Goal: Transaction & Acquisition: Purchase product/service

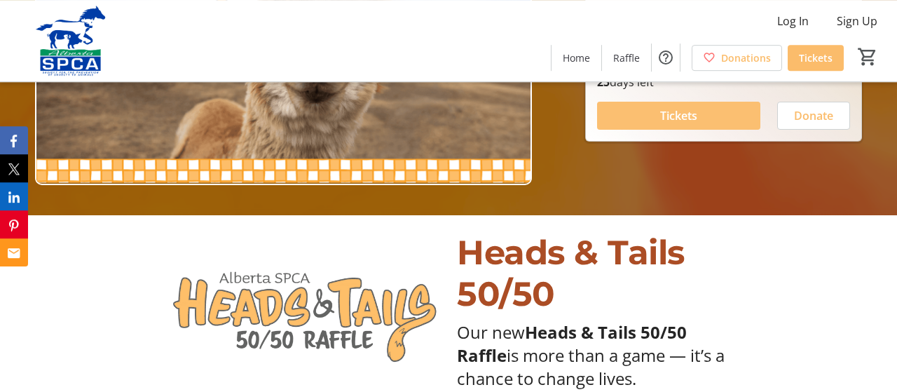
scroll to position [176, 0]
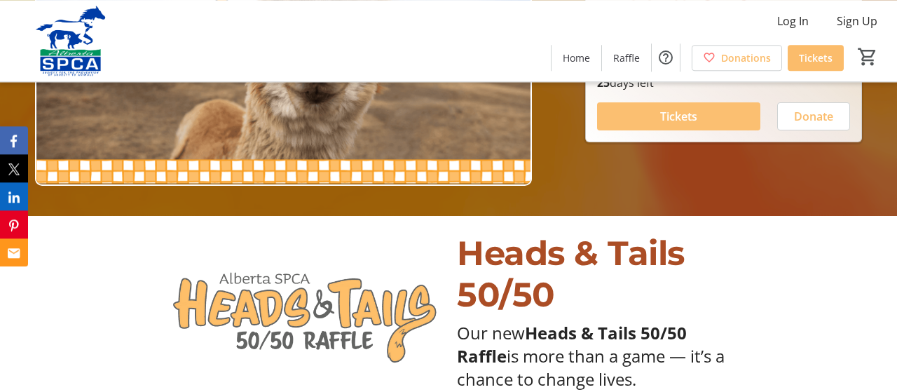
click at [695, 114] on span "Tickets" at bounding box center [678, 116] width 37 height 17
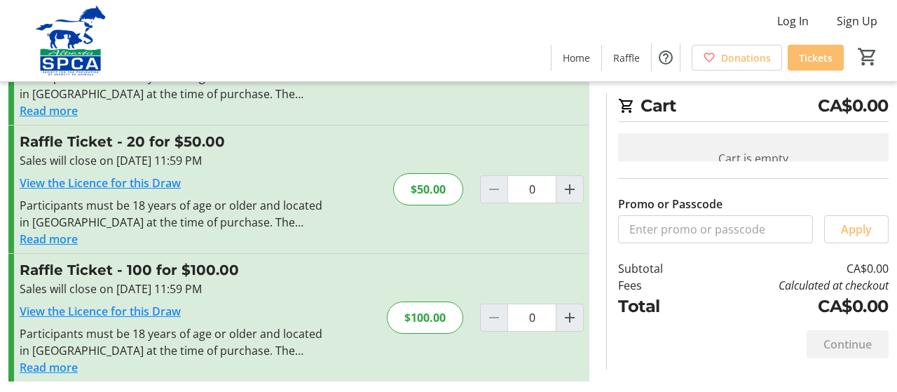
scroll to position [252, 0]
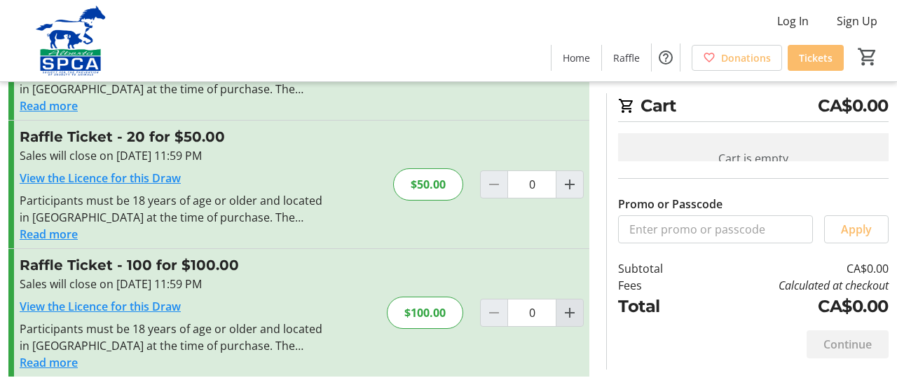
click at [572, 312] on mat-icon "Increment by one" at bounding box center [569, 312] width 17 height 17
type input "1"
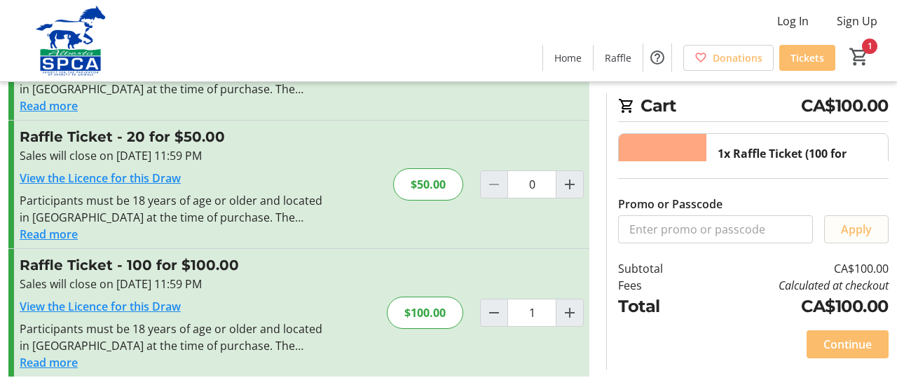
click at [866, 238] on span "Apply" at bounding box center [856, 229] width 31 height 17
click at [863, 57] on mat-icon "1" at bounding box center [859, 56] width 21 height 21
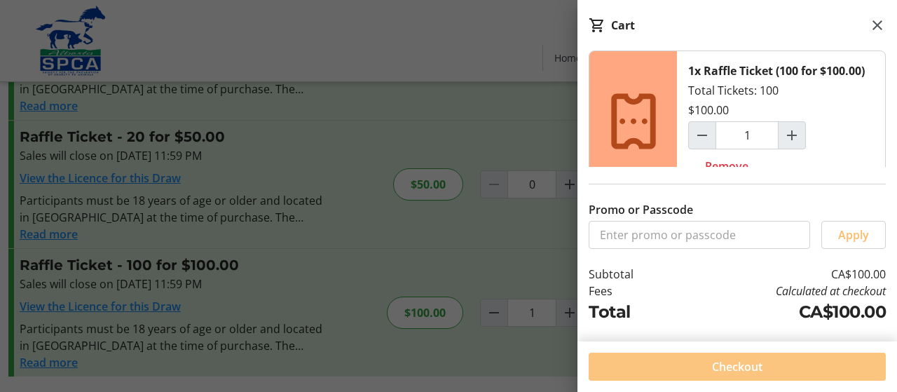
click at [756, 365] on span "Checkout" at bounding box center [737, 366] width 50 height 17
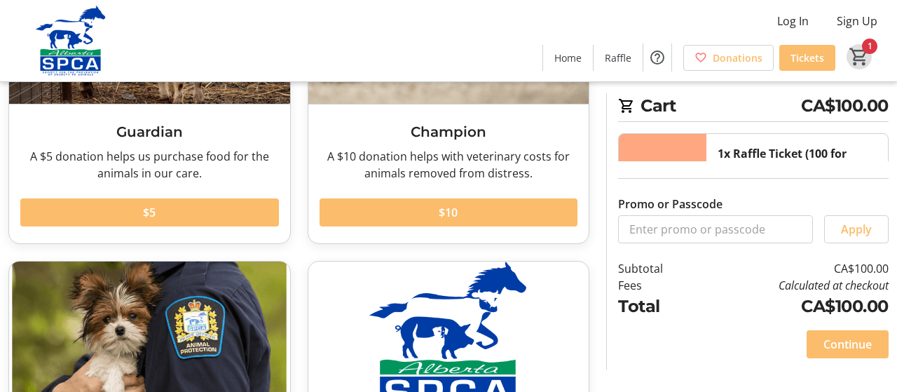
scroll to position [401, 0]
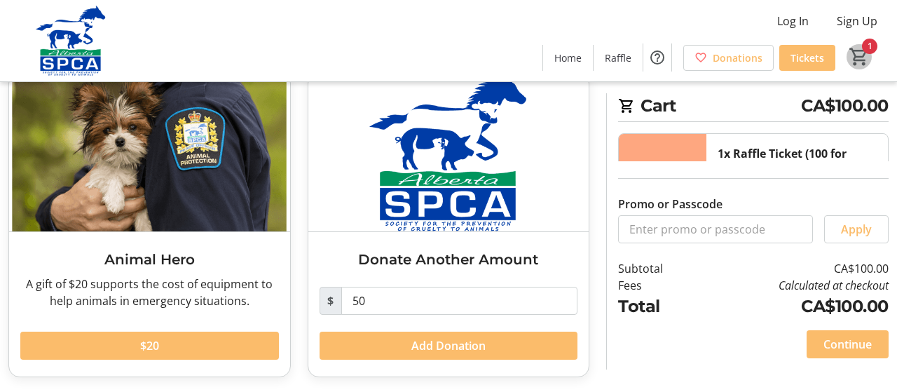
click at [863, 55] on mat-icon "1" at bounding box center [859, 56] width 21 height 21
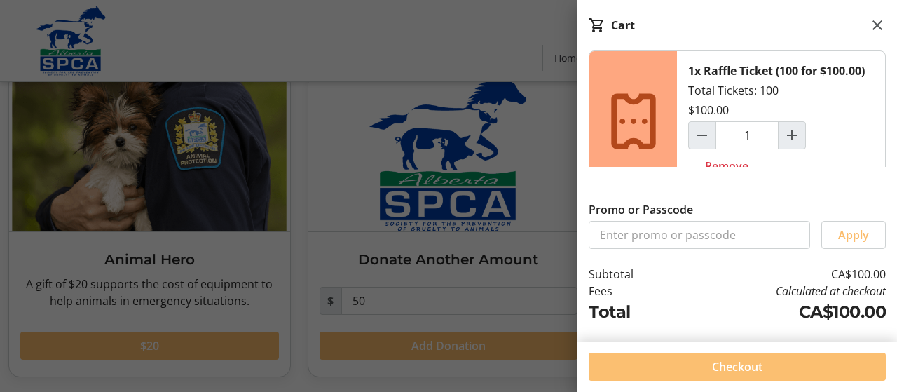
click at [772, 361] on span at bounding box center [737, 367] width 297 height 34
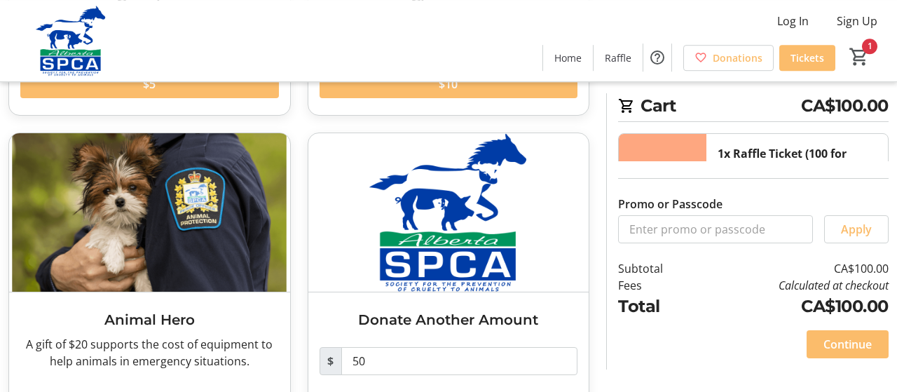
scroll to position [401, 0]
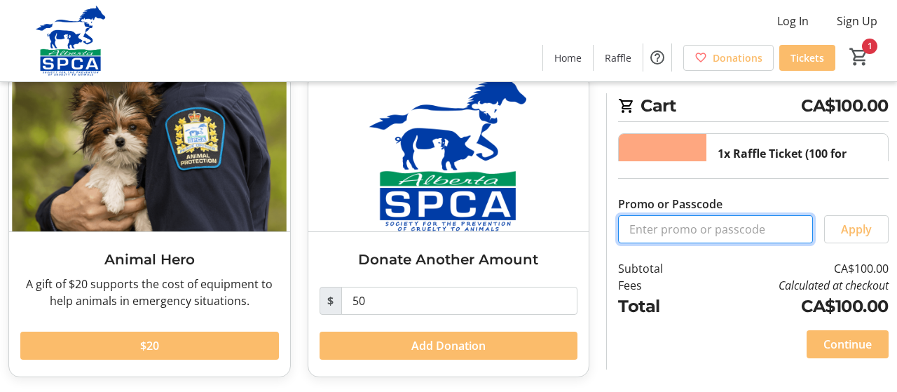
click at [765, 243] on input "Promo or Passcode" at bounding box center [715, 229] width 195 height 28
type input "-"
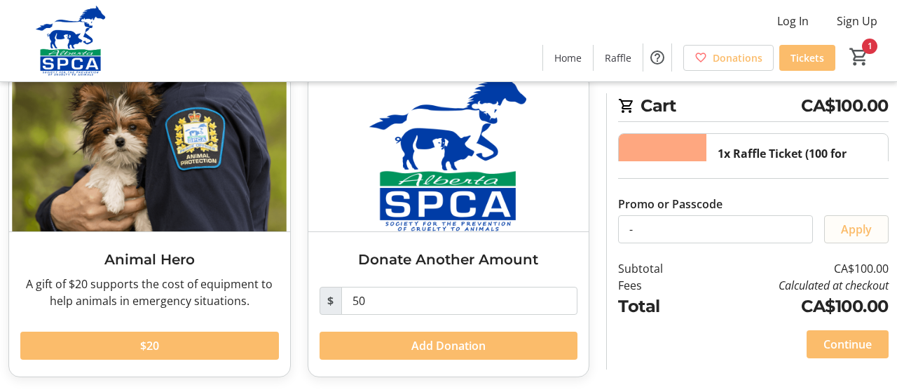
click at [869, 238] on span "Apply" at bounding box center [856, 229] width 31 height 17
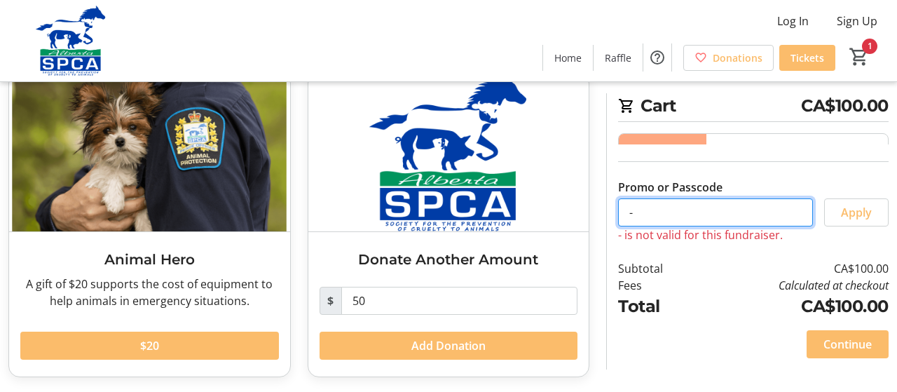
click at [704, 226] on input "-" at bounding box center [715, 212] width 195 height 28
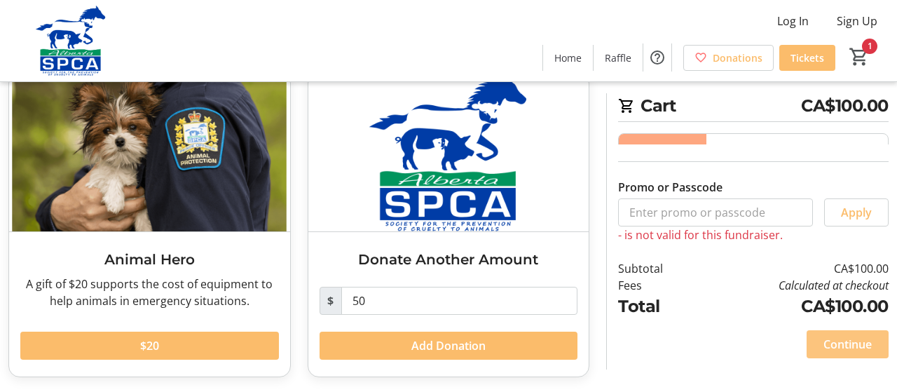
click at [807, 330] on button "Continue" at bounding box center [848, 344] width 82 height 28
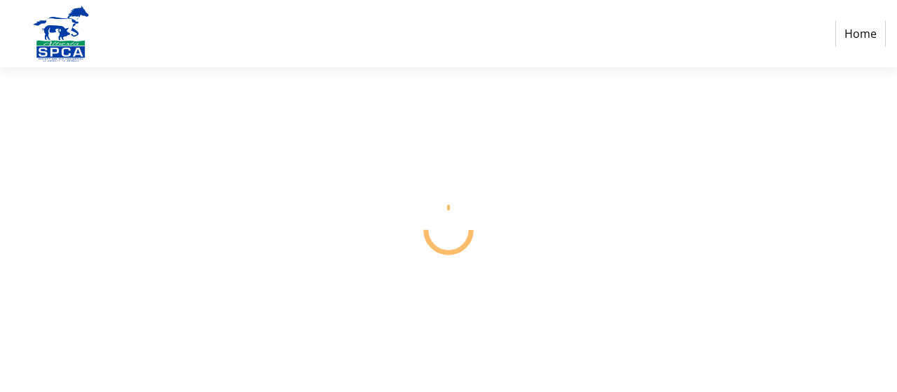
select select "CA"
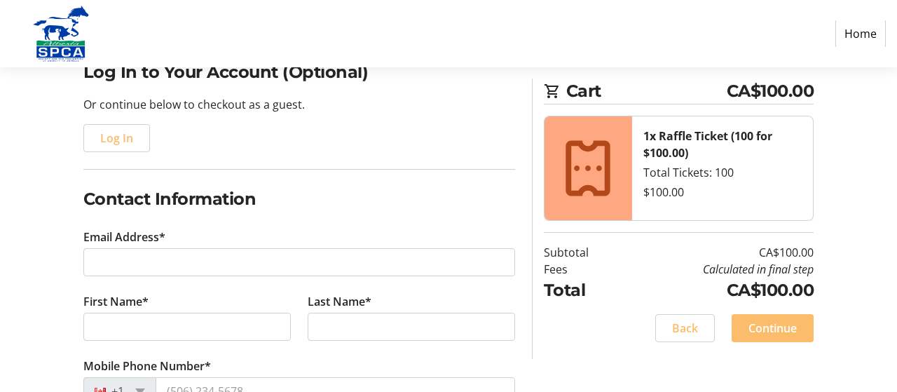
scroll to position [121, 0]
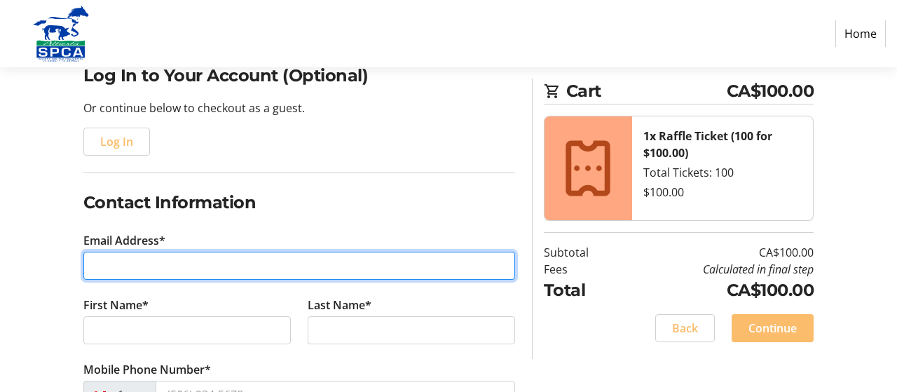
click at [159, 263] on input "Email Address*" at bounding box center [299, 266] width 432 height 28
type input "[EMAIL_ADDRESS][DOMAIN_NAME]"
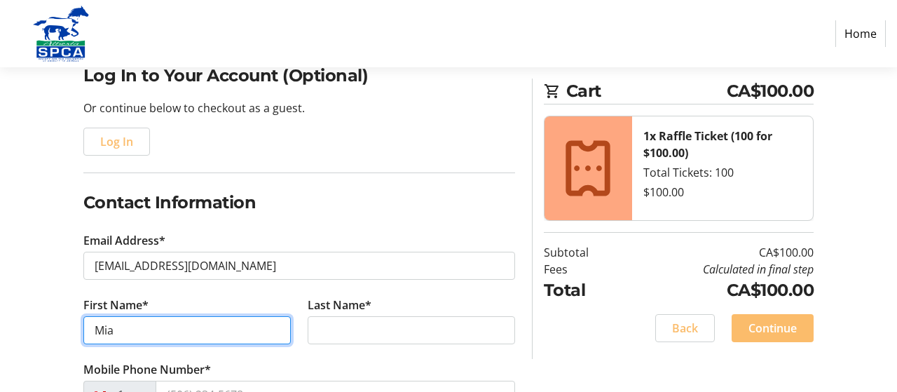
type input "Mia"
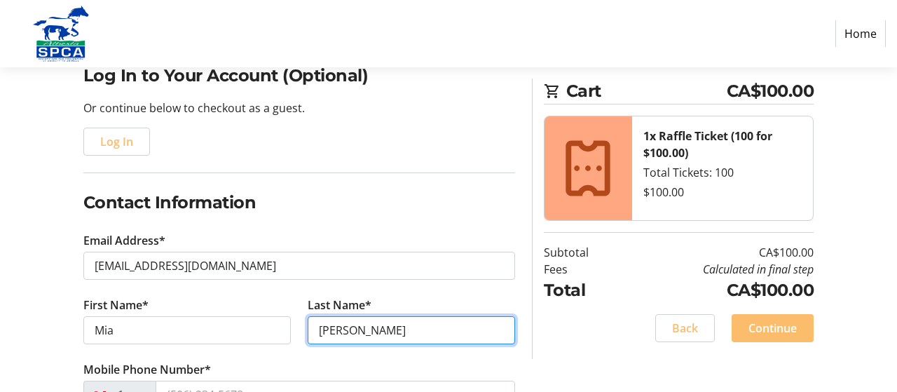
type input "[PERSON_NAME]"
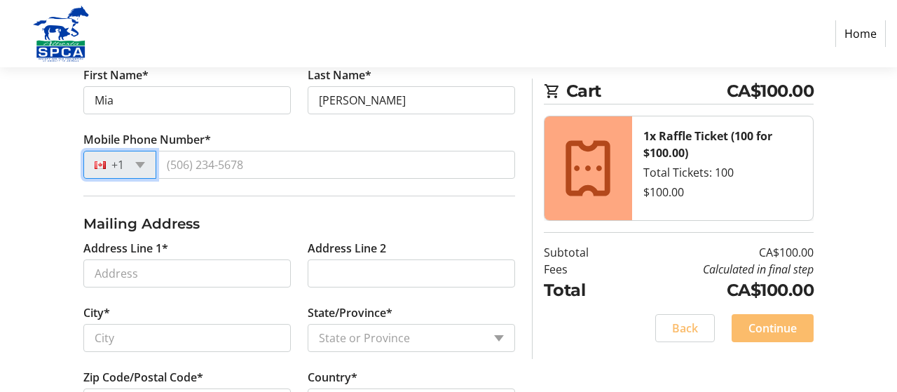
scroll to position [351, 0]
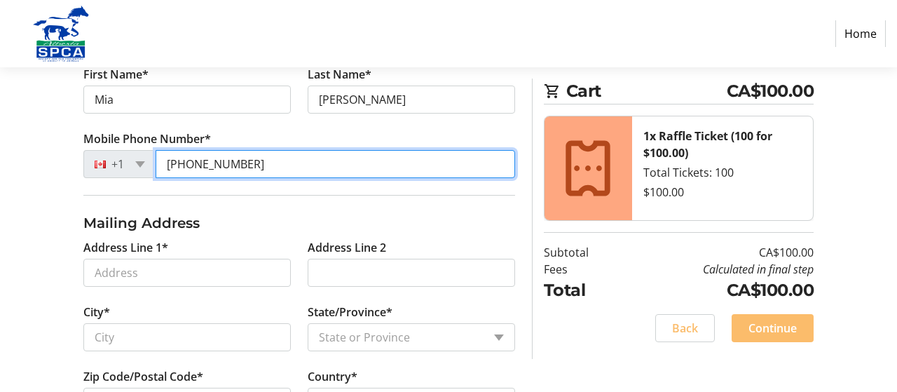
type input "[PHONE_NUMBER]"
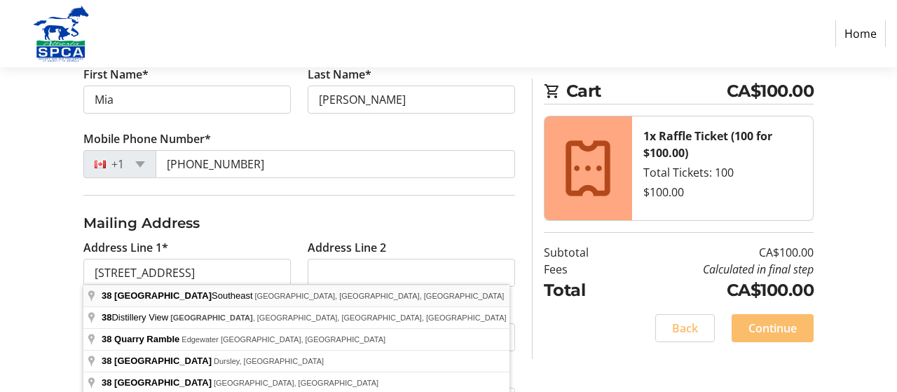
type input "[STREET_ADDRESS]"
type input "[GEOGRAPHIC_DATA]"
select select "AB"
type input "T2C 5T6"
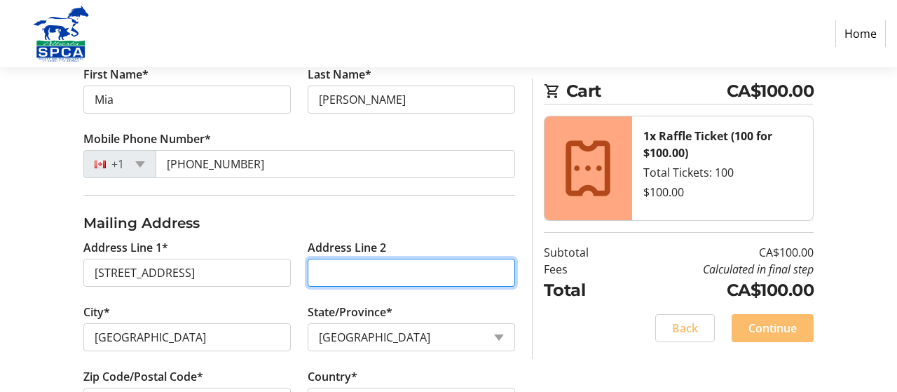
click at [362, 264] on input "Address Line 2" at bounding box center [411, 273] width 207 height 28
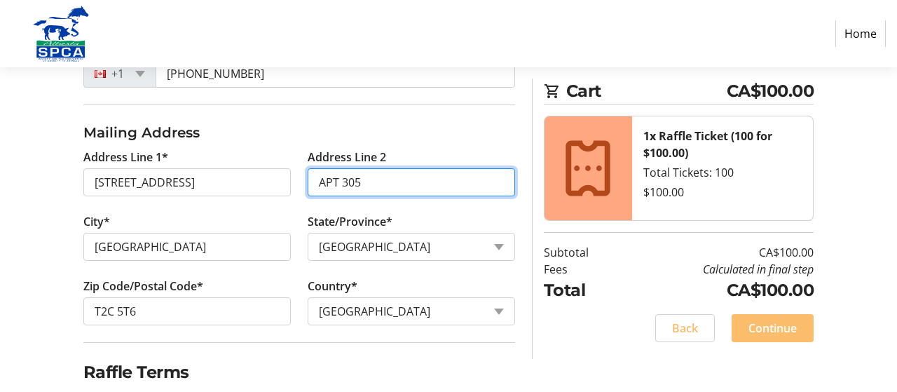
scroll to position [492, 0]
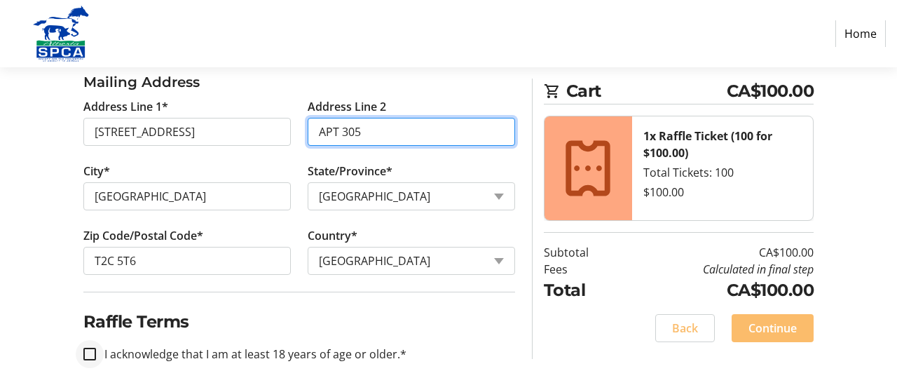
type input "APT 305"
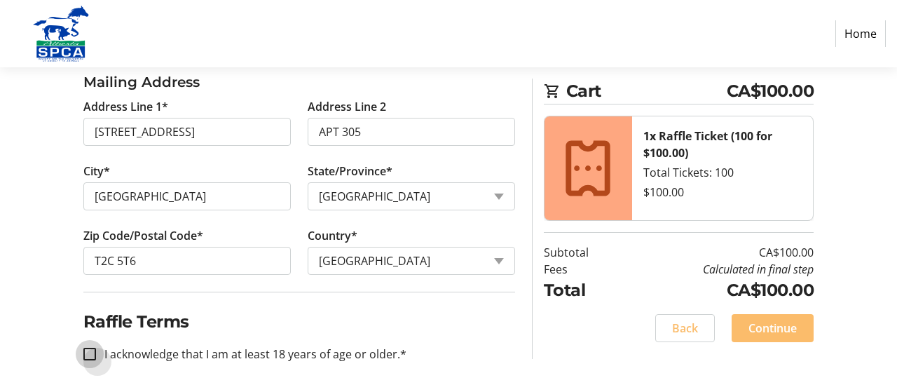
click at [90, 350] on input "I acknowledge that I am at least 18 years of age or older.*" at bounding box center [89, 354] width 13 height 13
checkbox input "true"
click at [773, 330] on span "Continue" at bounding box center [773, 328] width 48 height 17
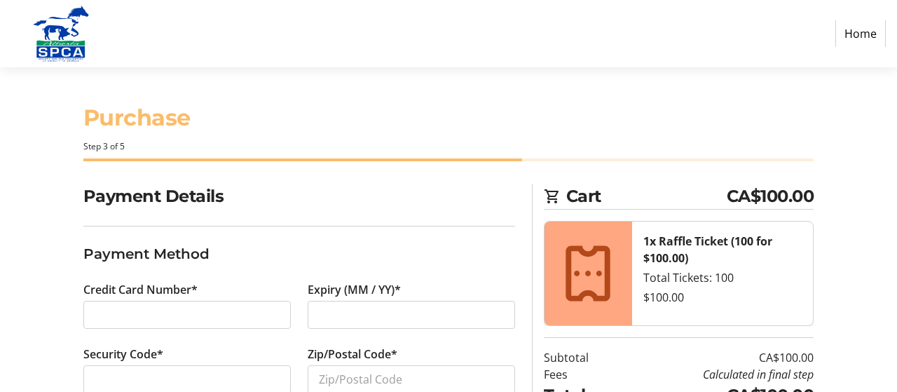
scroll to position [97, 0]
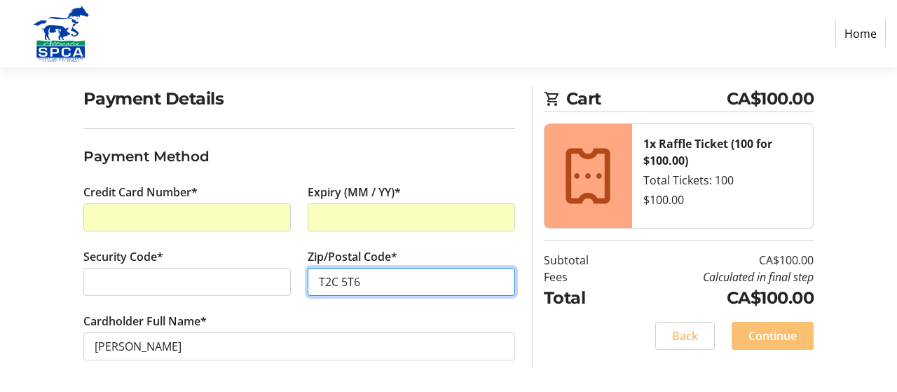
type input "T2C 5T6"
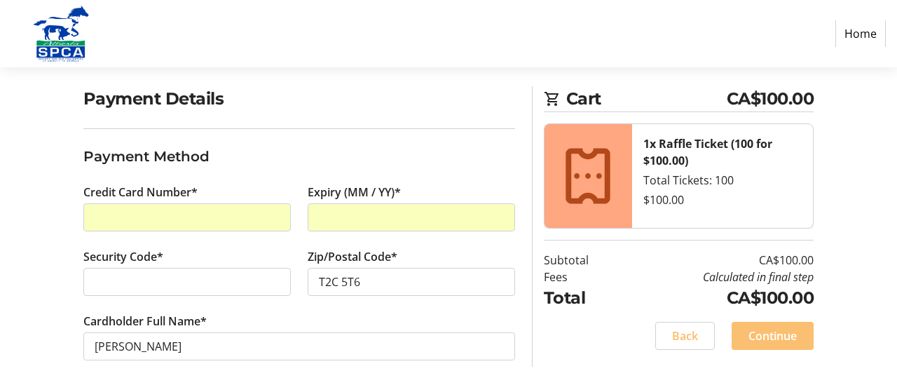
click at [777, 334] on span "Continue" at bounding box center [773, 335] width 48 height 17
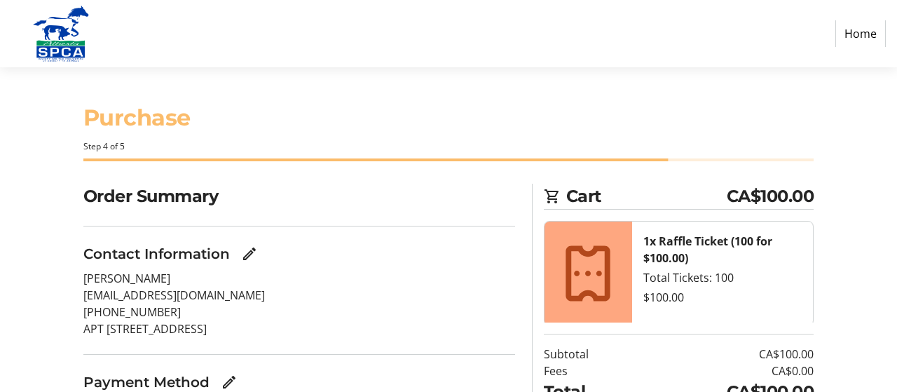
scroll to position [105, 0]
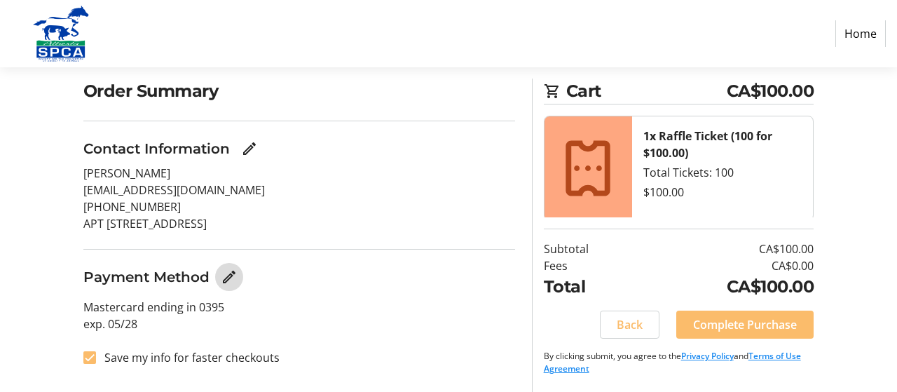
click at [230, 278] on mat-icon "Edit Payment Method" at bounding box center [229, 276] width 17 height 17
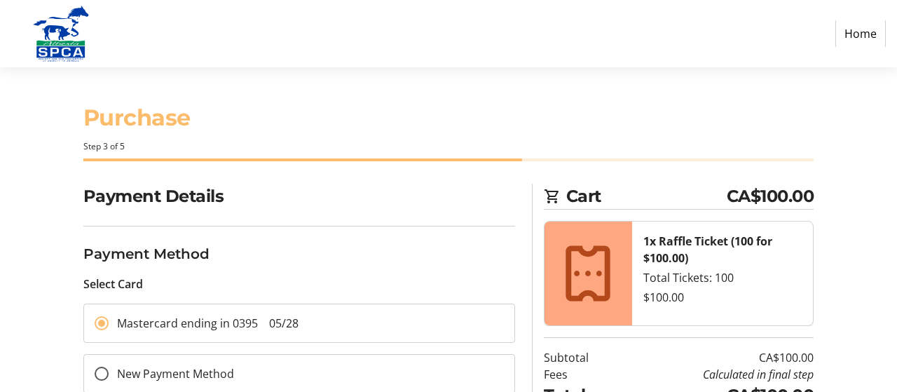
scroll to position [71, 0]
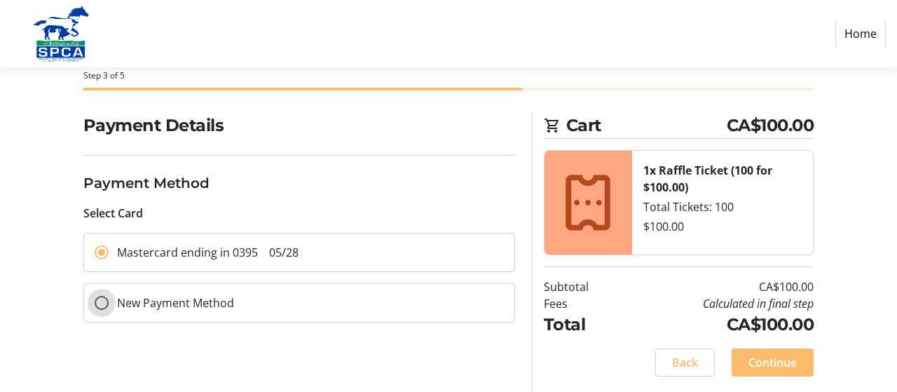
click at [100, 301] on input "New Payment Method" at bounding box center [102, 303] width 14 height 14
radio input "true"
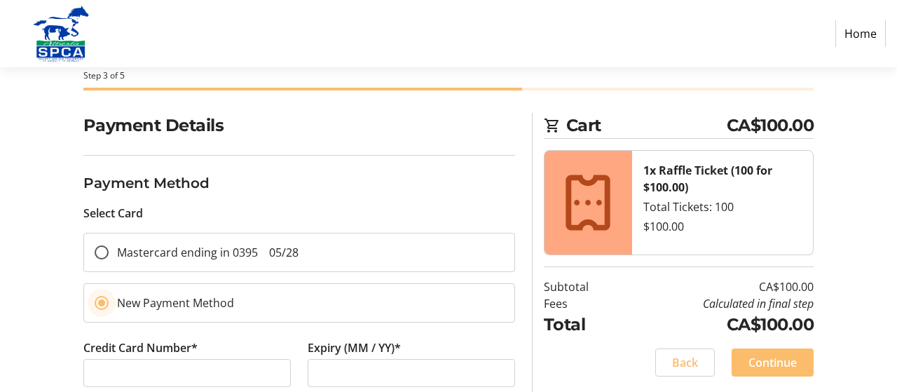
scroll to position [226, 0]
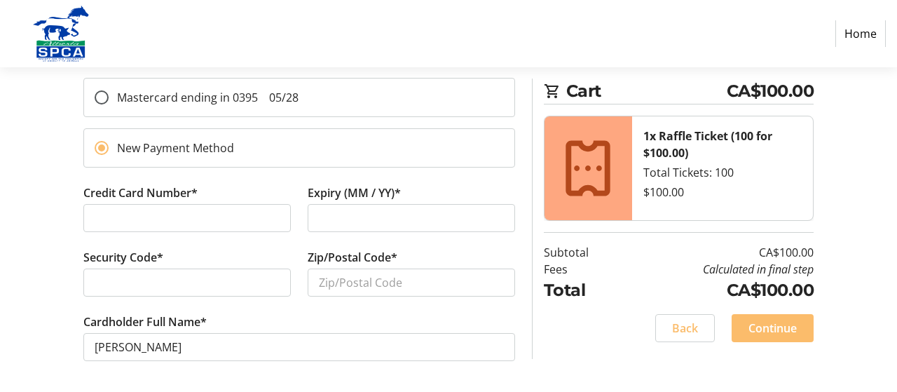
click at [163, 228] on div at bounding box center [186, 218] width 207 height 28
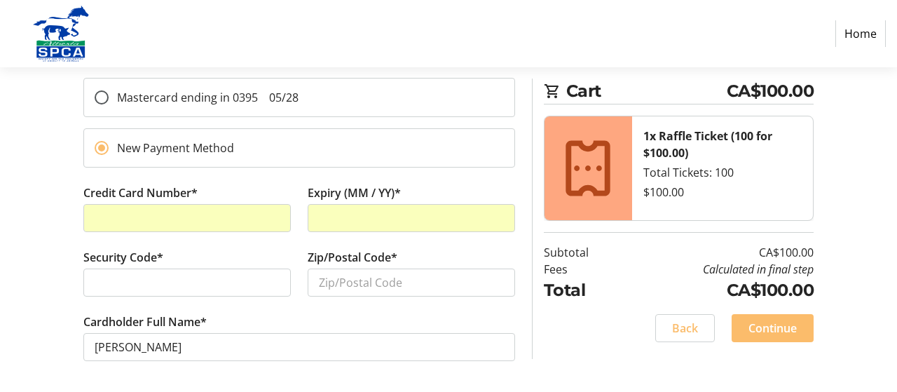
click at [195, 268] on div at bounding box center [186, 282] width 207 height 28
drag, startPoint x: 195, startPoint y: 268, endPoint x: 172, endPoint y: 287, distance: 29.9
click at [172, 287] on div at bounding box center [186, 282] width 207 height 28
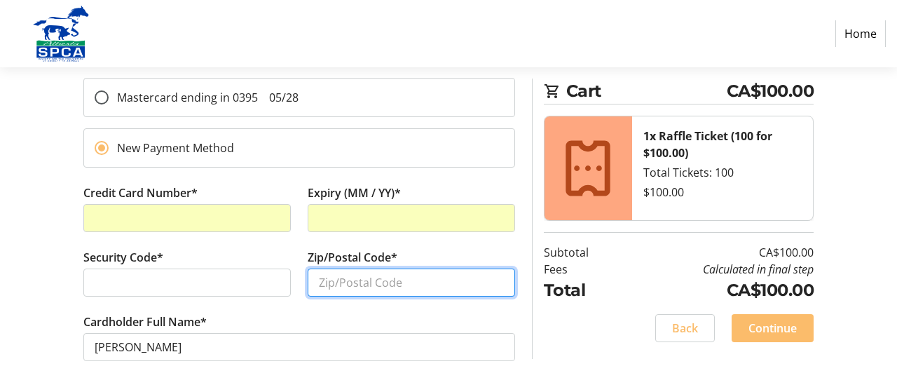
click at [424, 275] on input "Zip/Postal Code*" at bounding box center [411, 282] width 207 height 28
type input "T2C 5T6"
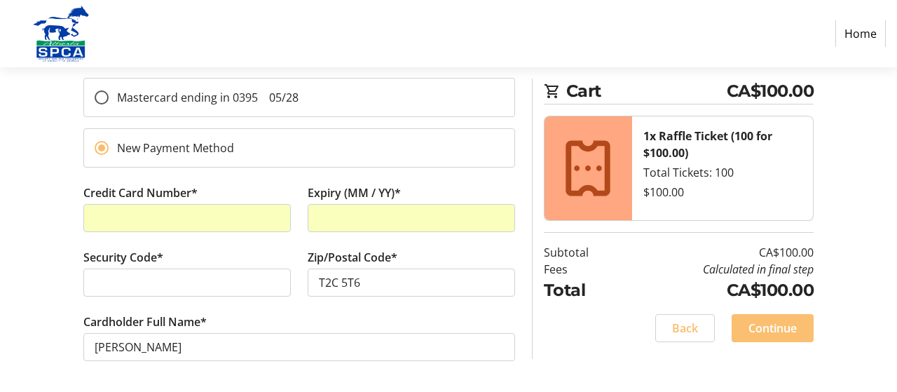
click at [771, 320] on span "Continue" at bounding box center [773, 328] width 48 height 17
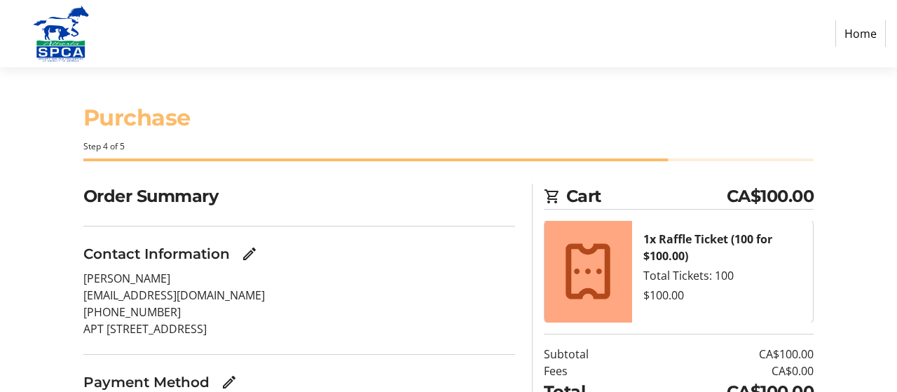
scroll to position [105, 0]
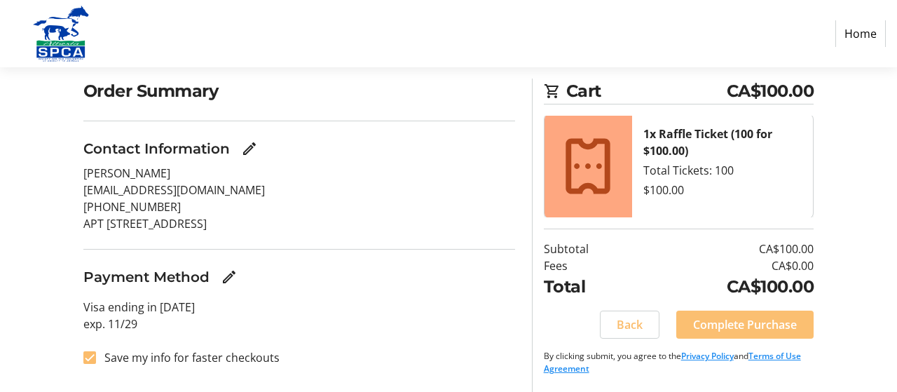
click at [727, 327] on span "Complete Purchase" at bounding box center [745, 324] width 104 height 17
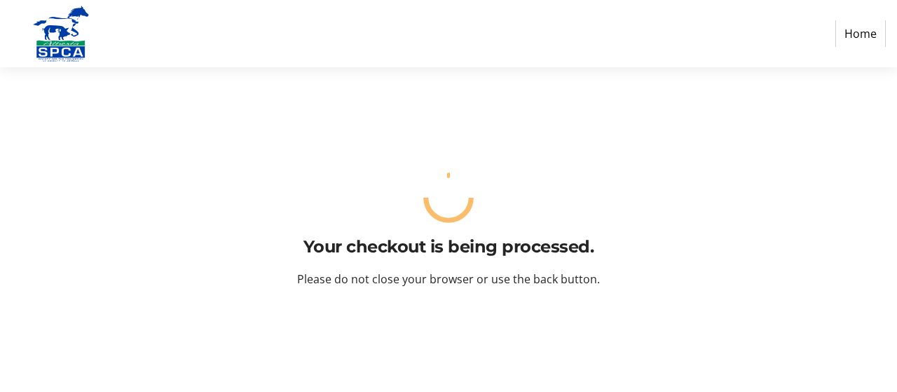
scroll to position [0, 0]
